Goal: Task Accomplishment & Management: Complete application form

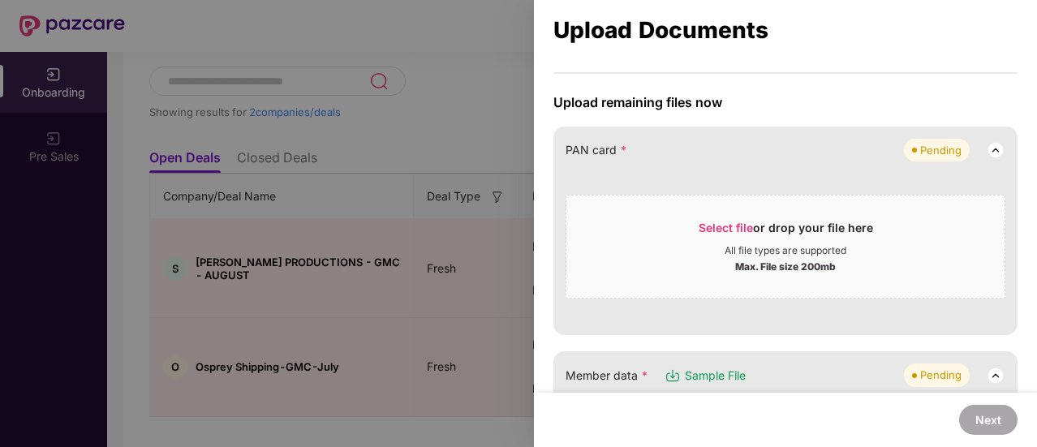
scroll to position [125, 0]
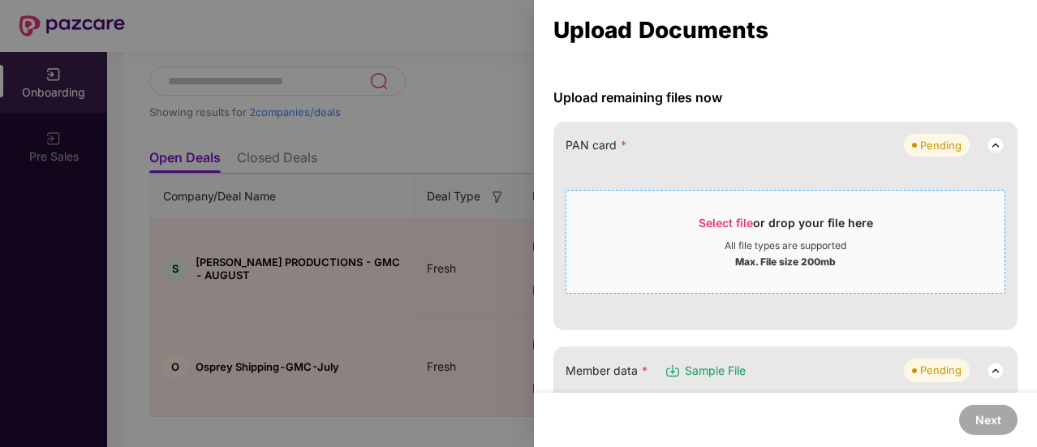
click at [735, 224] on span "Select file" at bounding box center [726, 223] width 54 height 14
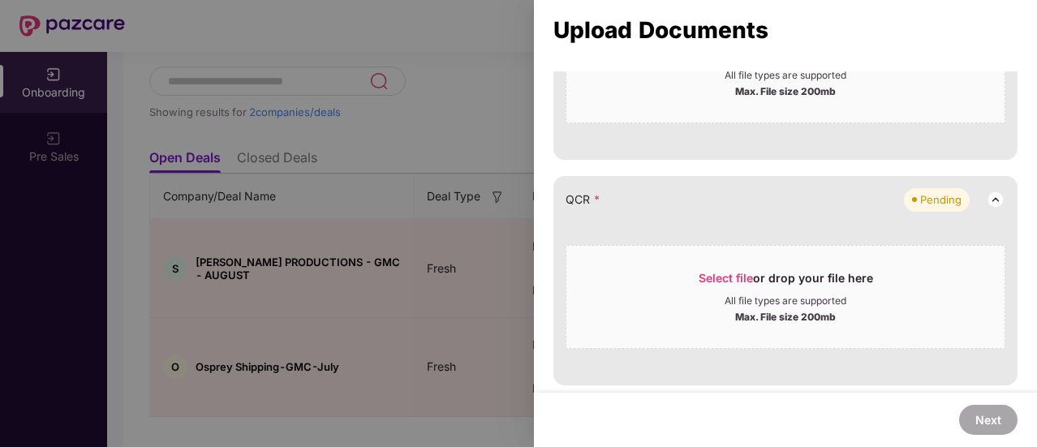
scroll to position [627, 0]
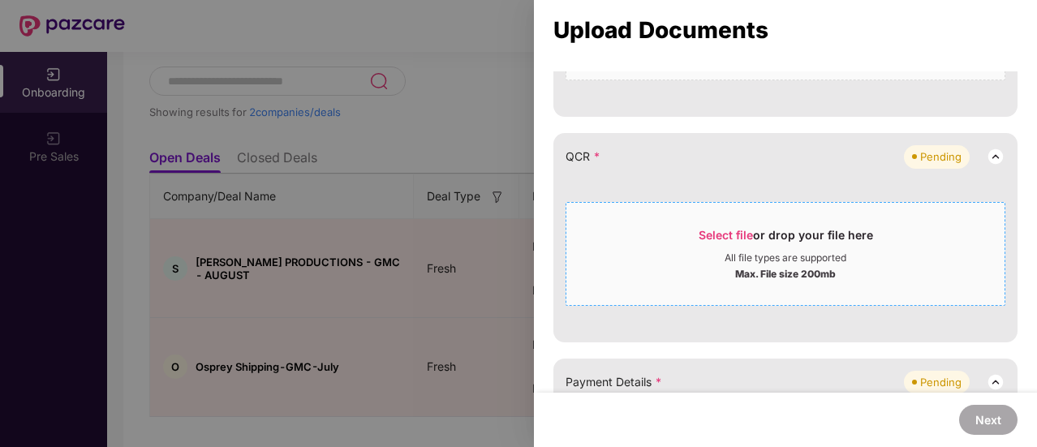
click at [719, 228] on span "Select file" at bounding box center [726, 235] width 54 height 14
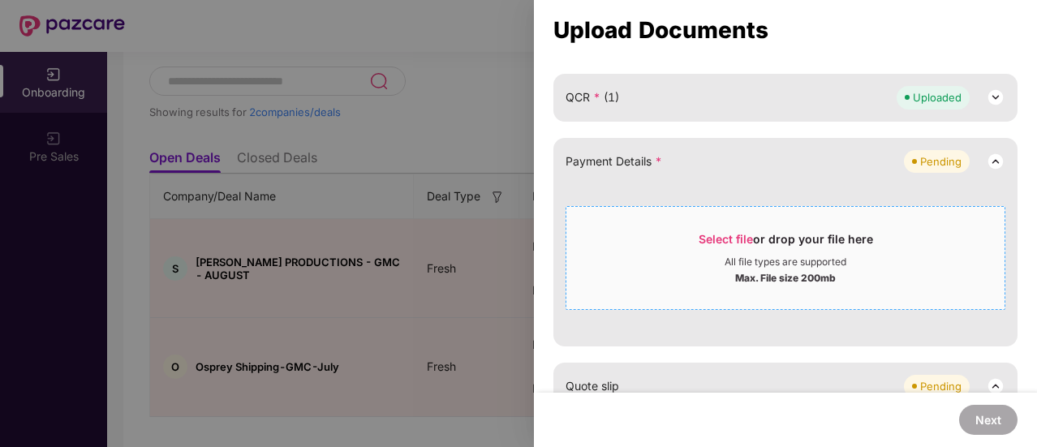
scroll to position [688, 0]
click at [732, 236] on span "Select file" at bounding box center [726, 238] width 54 height 14
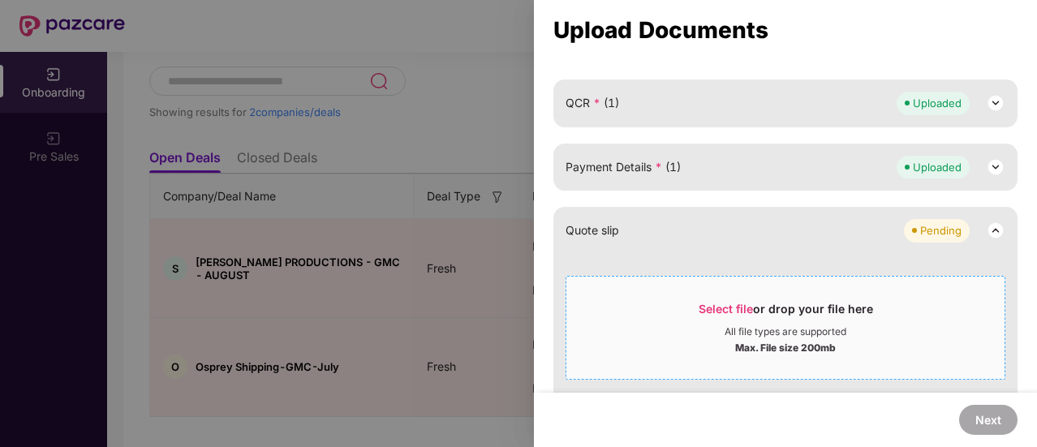
scroll to position [680, 0]
click at [989, 226] on img at bounding box center [995, 231] width 19 height 19
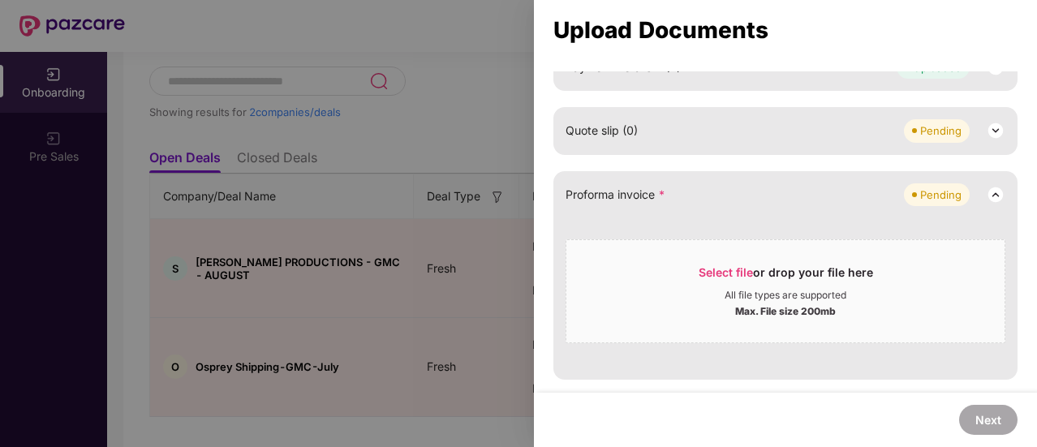
scroll to position [790, 0]
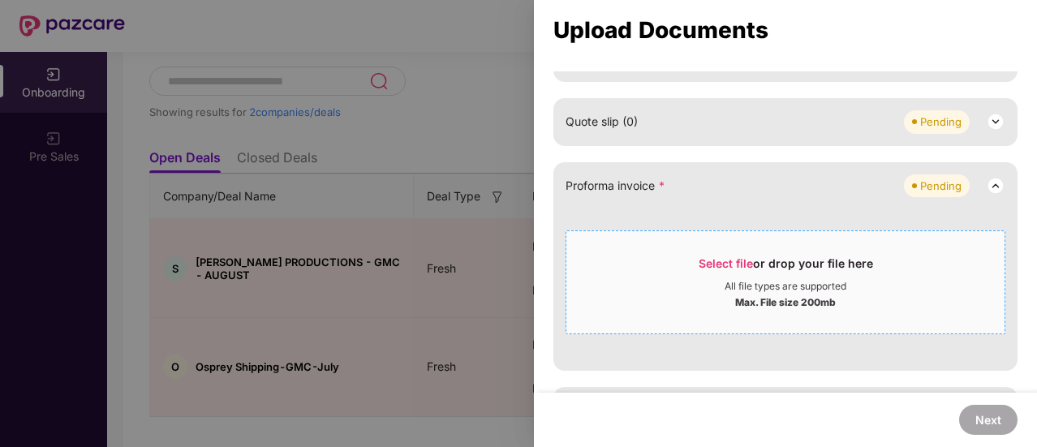
click at [729, 265] on span "Select file" at bounding box center [726, 264] width 54 height 14
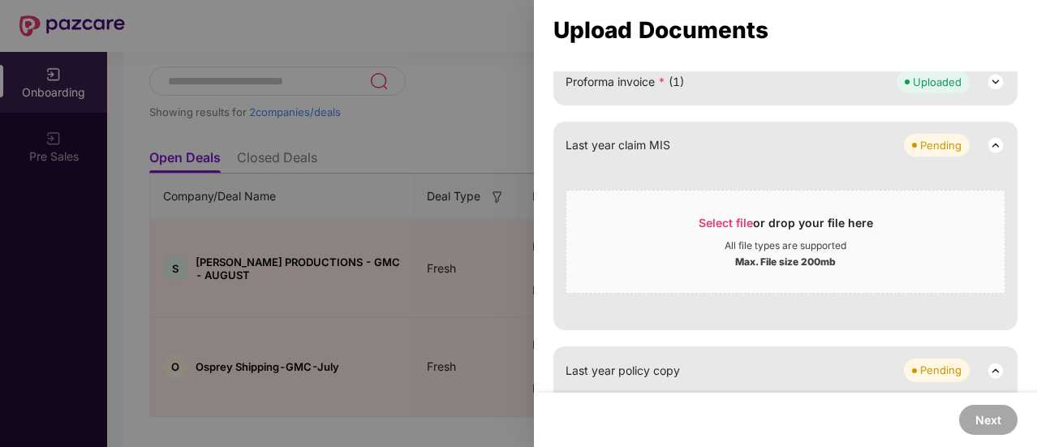
scroll to position [931, 0]
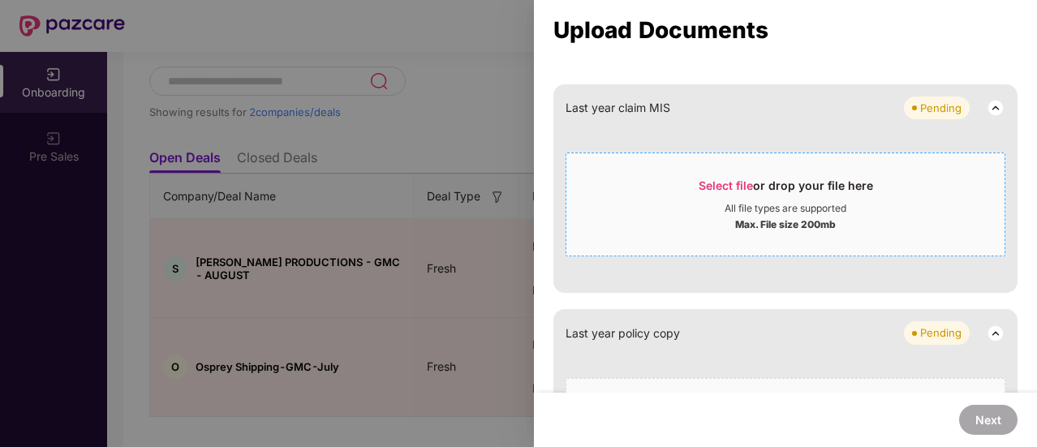
click at [728, 181] on span "Select file" at bounding box center [726, 186] width 54 height 14
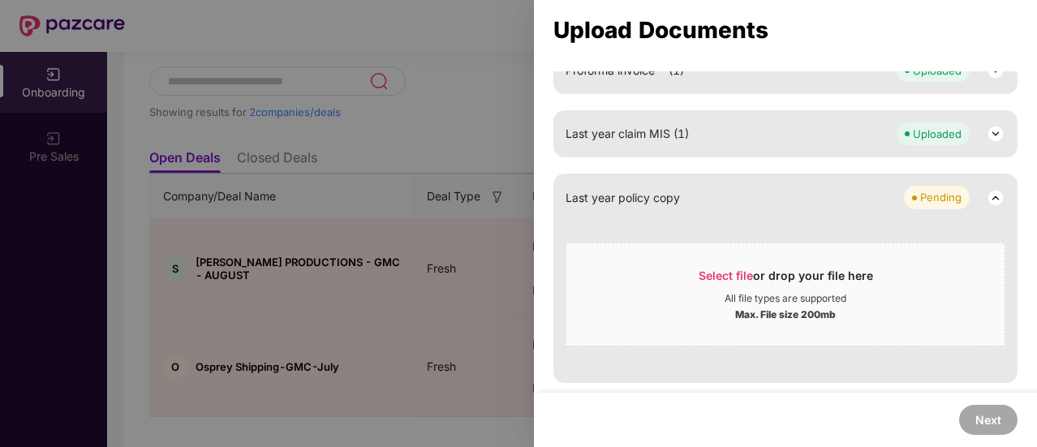
scroll to position [901, 0]
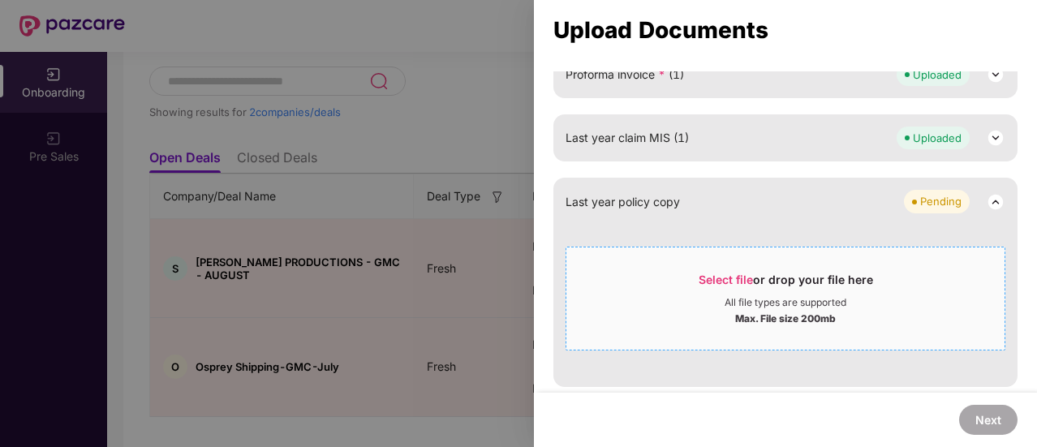
click at [729, 273] on span "Select file" at bounding box center [726, 280] width 54 height 14
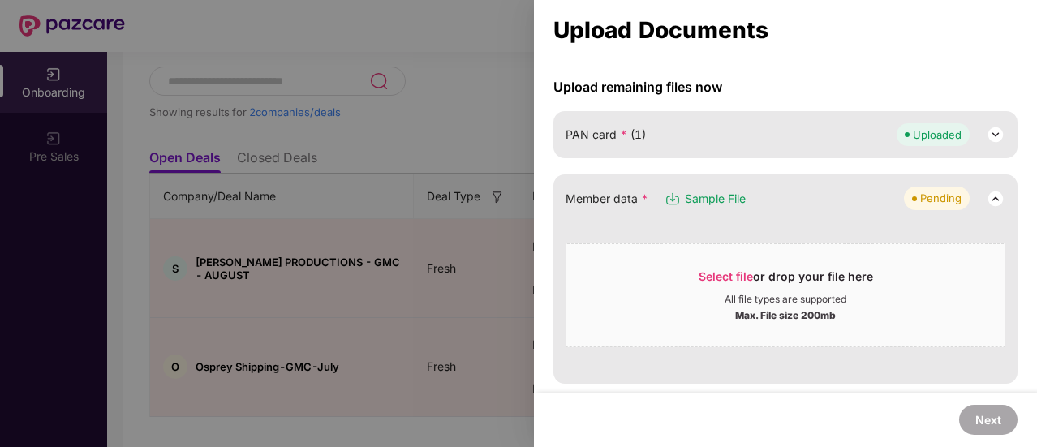
scroll to position [136, 0]
click at [477, 241] on div at bounding box center [518, 223] width 1037 height 447
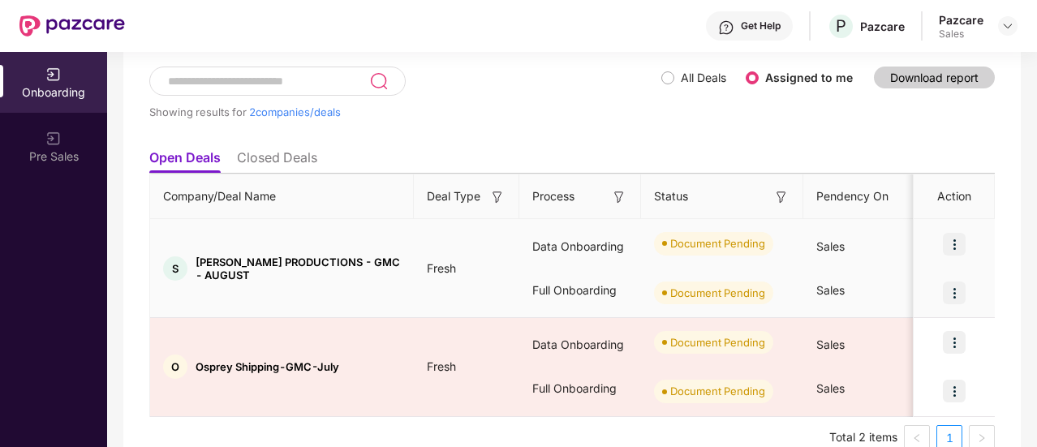
click at [956, 247] on img at bounding box center [954, 244] width 23 height 23
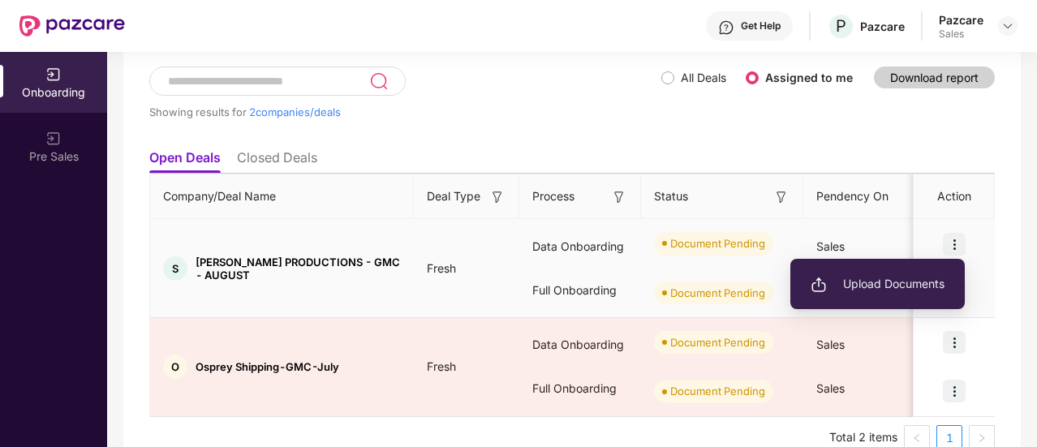
click at [873, 281] on span "Upload Documents" at bounding box center [878, 284] width 134 height 18
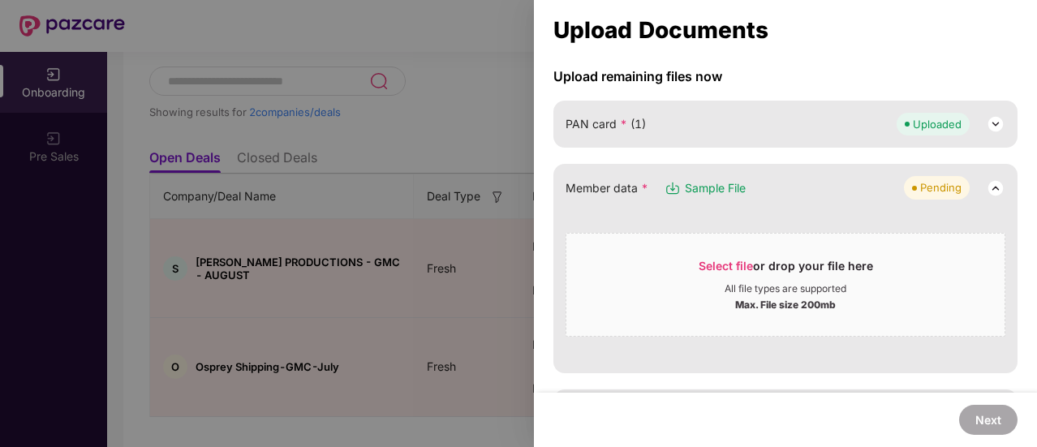
scroll to position [137, 0]
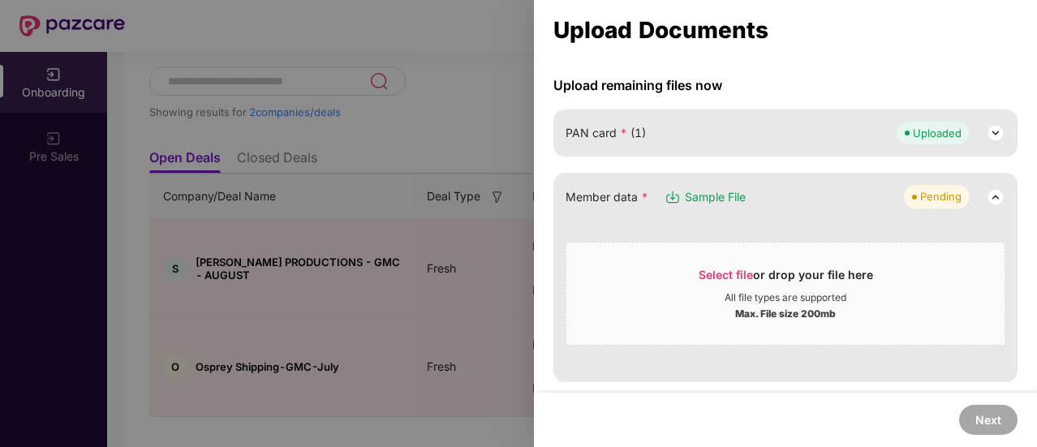
click at [379, 188] on div at bounding box center [518, 223] width 1037 height 447
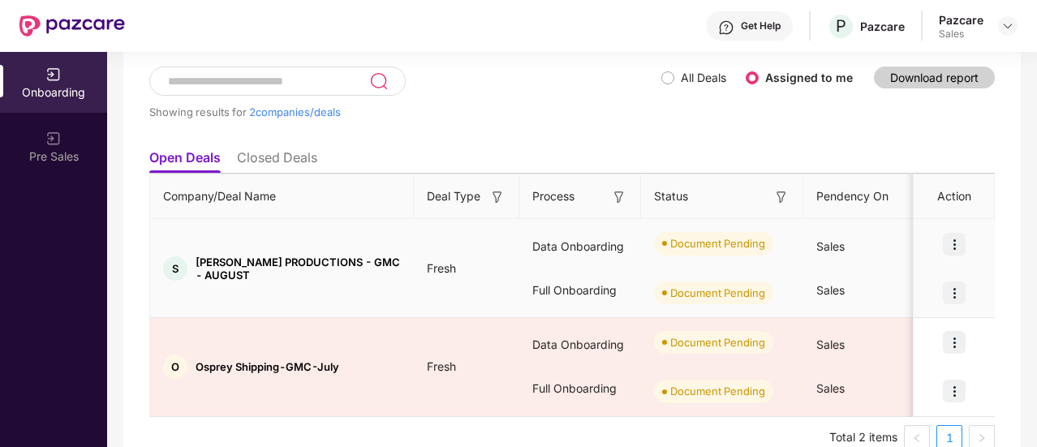
scroll to position [120, 0]
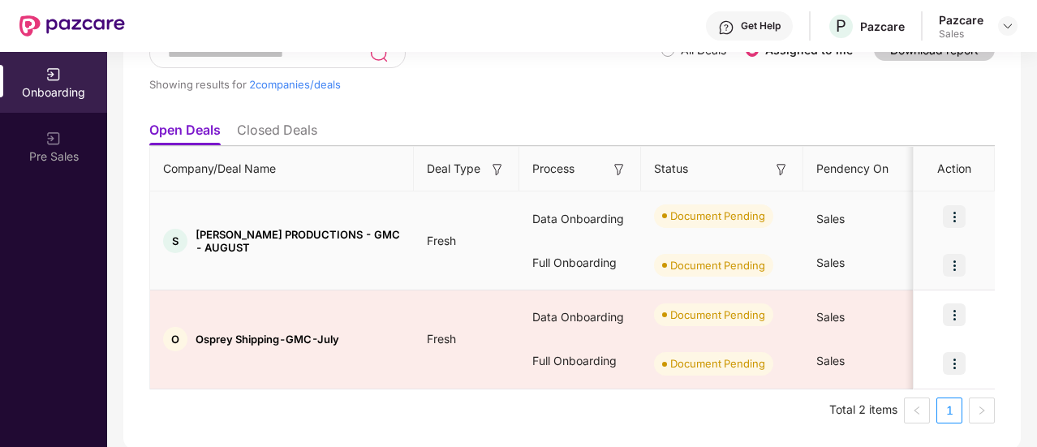
click at [953, 269] on img at bounding box center [954, 265] width 23 height 23
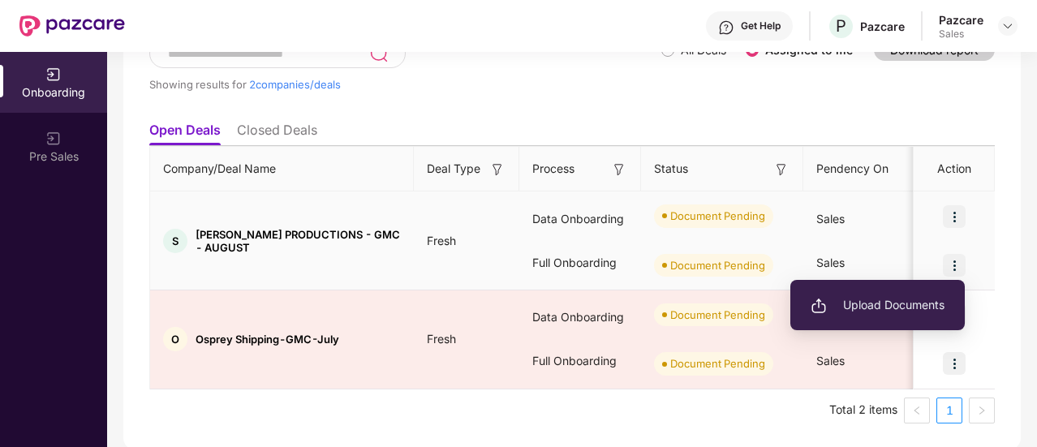
click at [885, 298] on span "Upload Documents" at bounding box center [878, 305] width 134 height 18
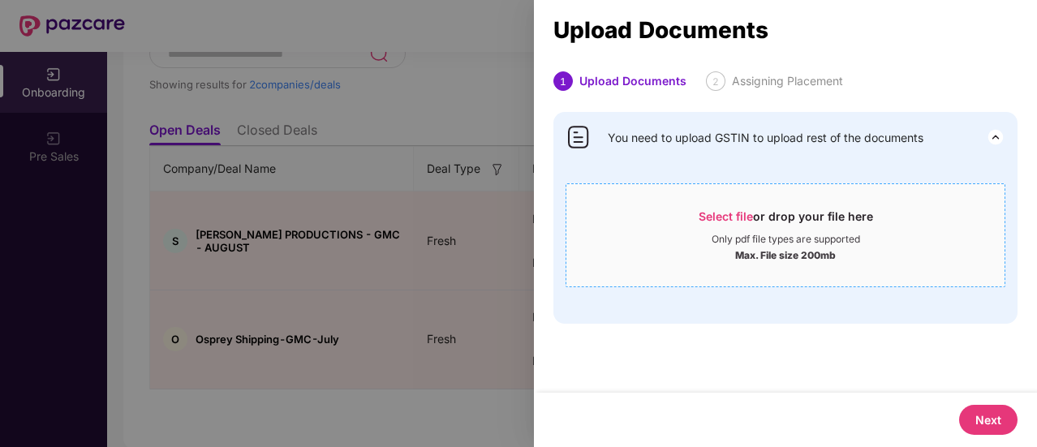
click at [725, 212] on span "Select file" at bounding box center [726, 216] width 54 height 14
click at [711, 211] on span "Select file" at bounding box center [726, 216] width 54 height 14
click at [716, 220] on span "Select file" at bounding box center [726, 216] width 54 height 14
click at [401, 239] on div at bounding box center [518, 223] width 1037 height 447
click at [453, 164] on div at bounding box center [518, 223] width 1037 height 447
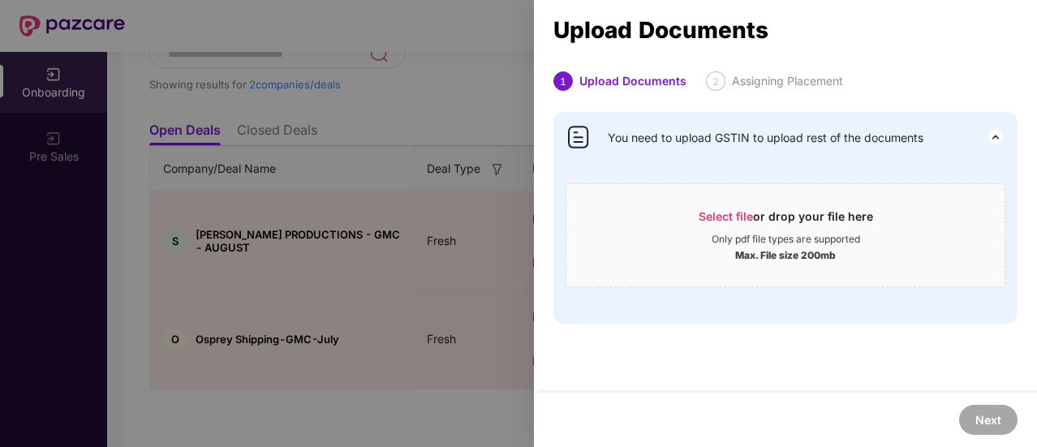
click at [453, 164] on div at bounding box center [518, 223] width 1037 height 447
click at [992, 145] on img at bounding box center [995, 136] width 19 height 19
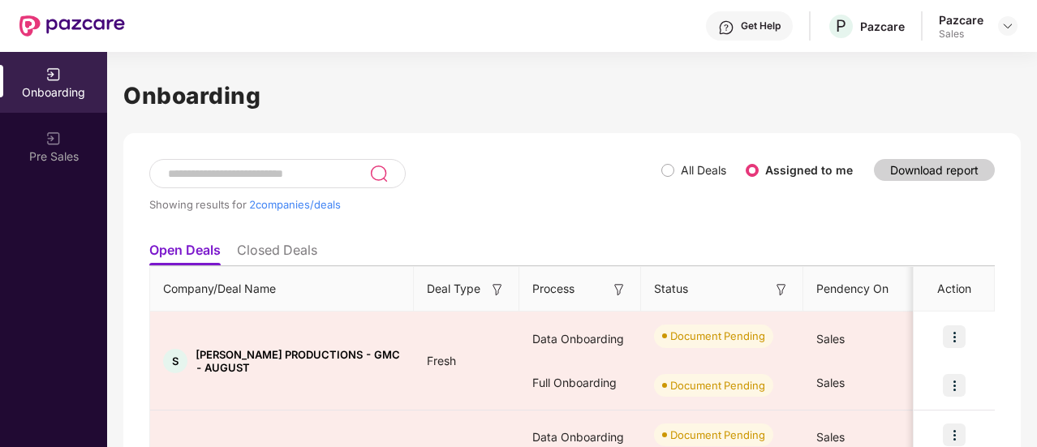
scroll to position [120, 0]
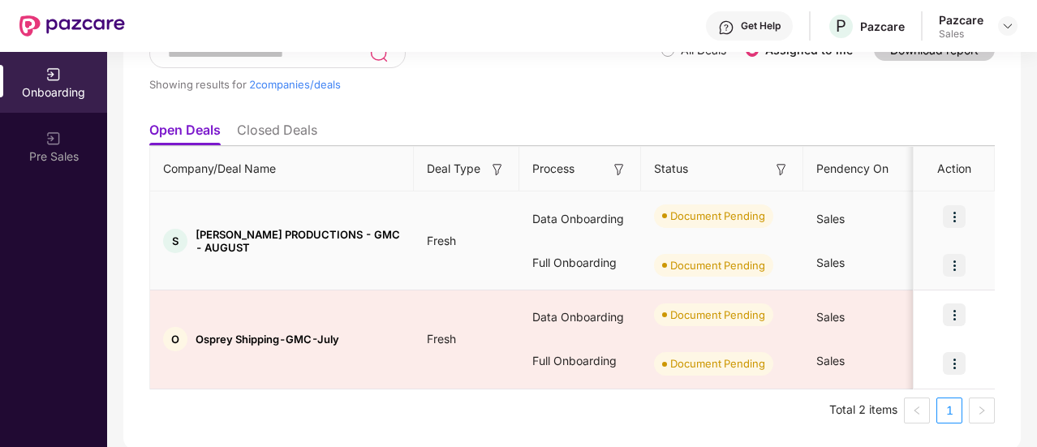
click at [949, 265] on img at bounding box center [954, 265] width 23 height 23
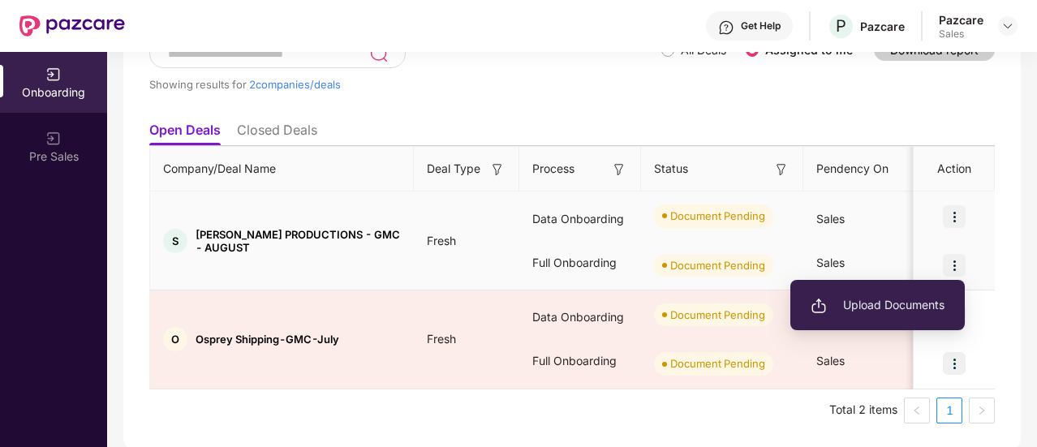
click at [893, 305] on span "Upload Documents" at bounding box center [878, 305] width 134 height 18
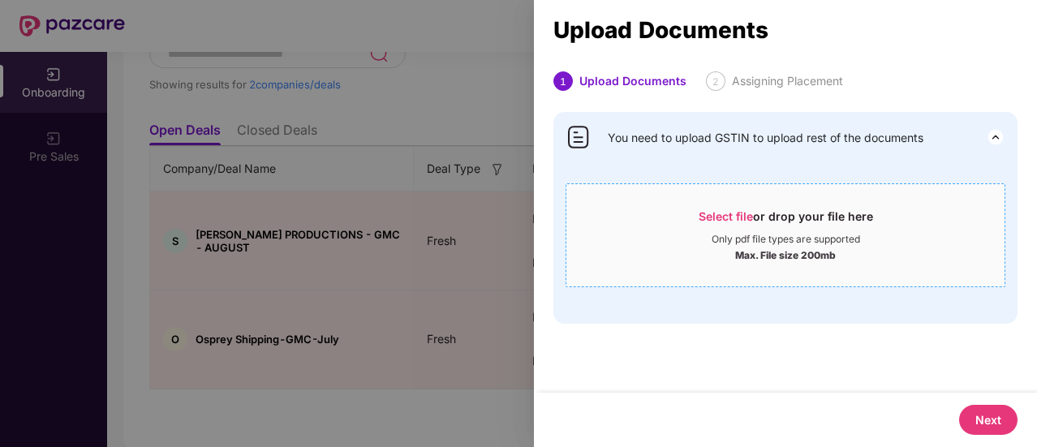
click at [726, 212] on span "Select file" at bounding box center [726, 216] width 54 height 14
click at [425, 237] on div at bounding box center [518, 223] width 1037 height 447
click at [384, 127] on div at bounding box center [518, 223] width 1037 height 447
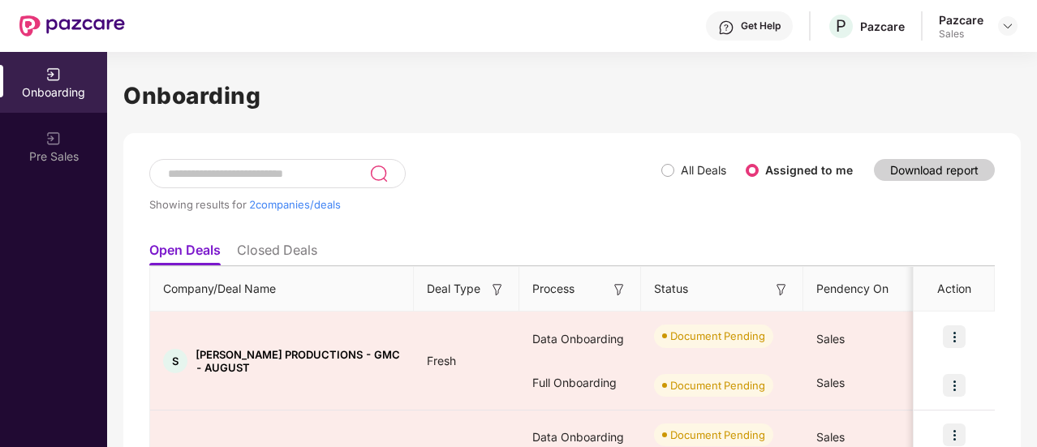
scroll to position [120, 0]
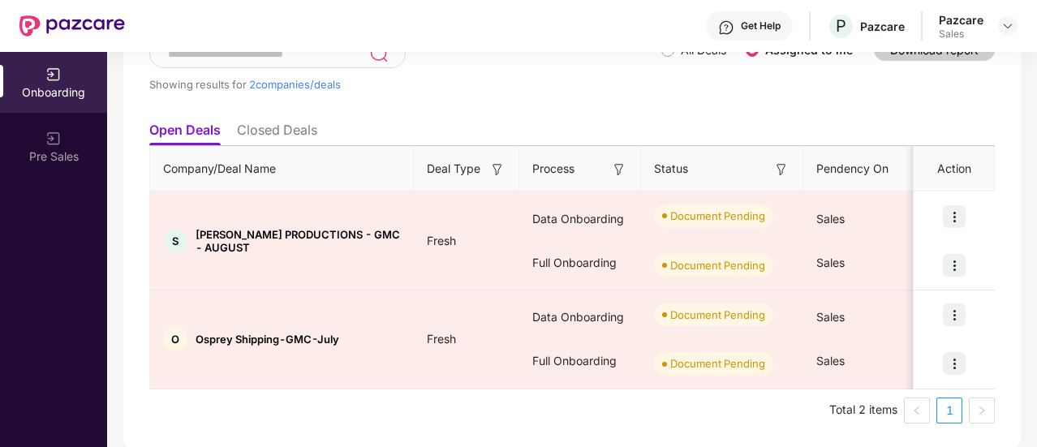
click at [500, 168] on img at bounding box center [497, 170] width 16 height 16
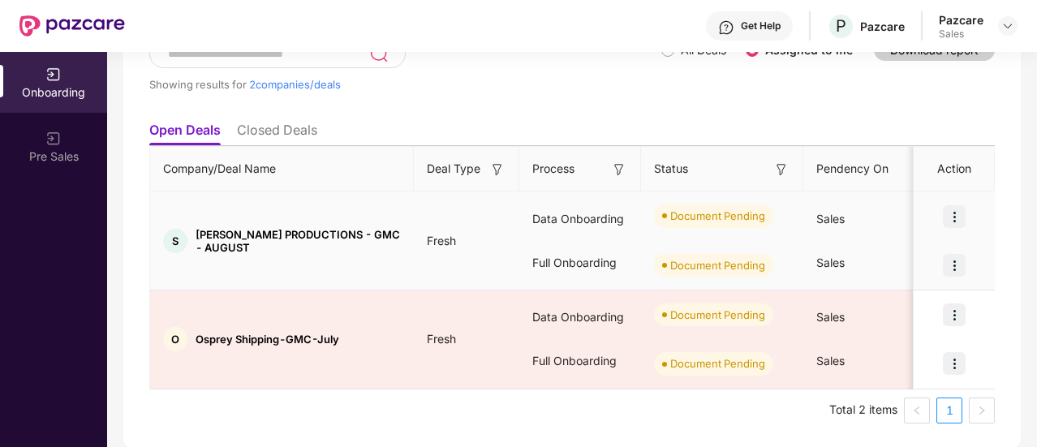
click at [456, 238] on span "Fresh" at bounding box center [441, 241] width 55 height 14
drag, startPoint x: 456, startPoint y: 238, endPoint x: 389, endPoint y: 238, distance: 67.4
click at [469, 261] on td "Fresh" at bounding box center [467, 241] width 106 height 99
